Goal: Communication & Community: Answer question/provide support

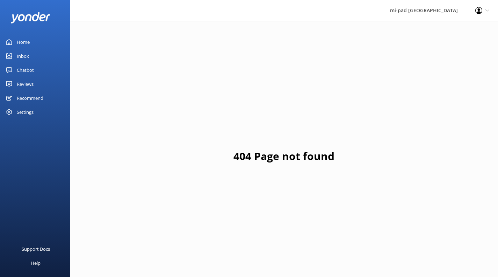
click at [31, 56] on link "Inbox" at bounding box center [35, 56] width 70 height 14
